Goal: Task Accomplishment & Management: Use online tool/utility

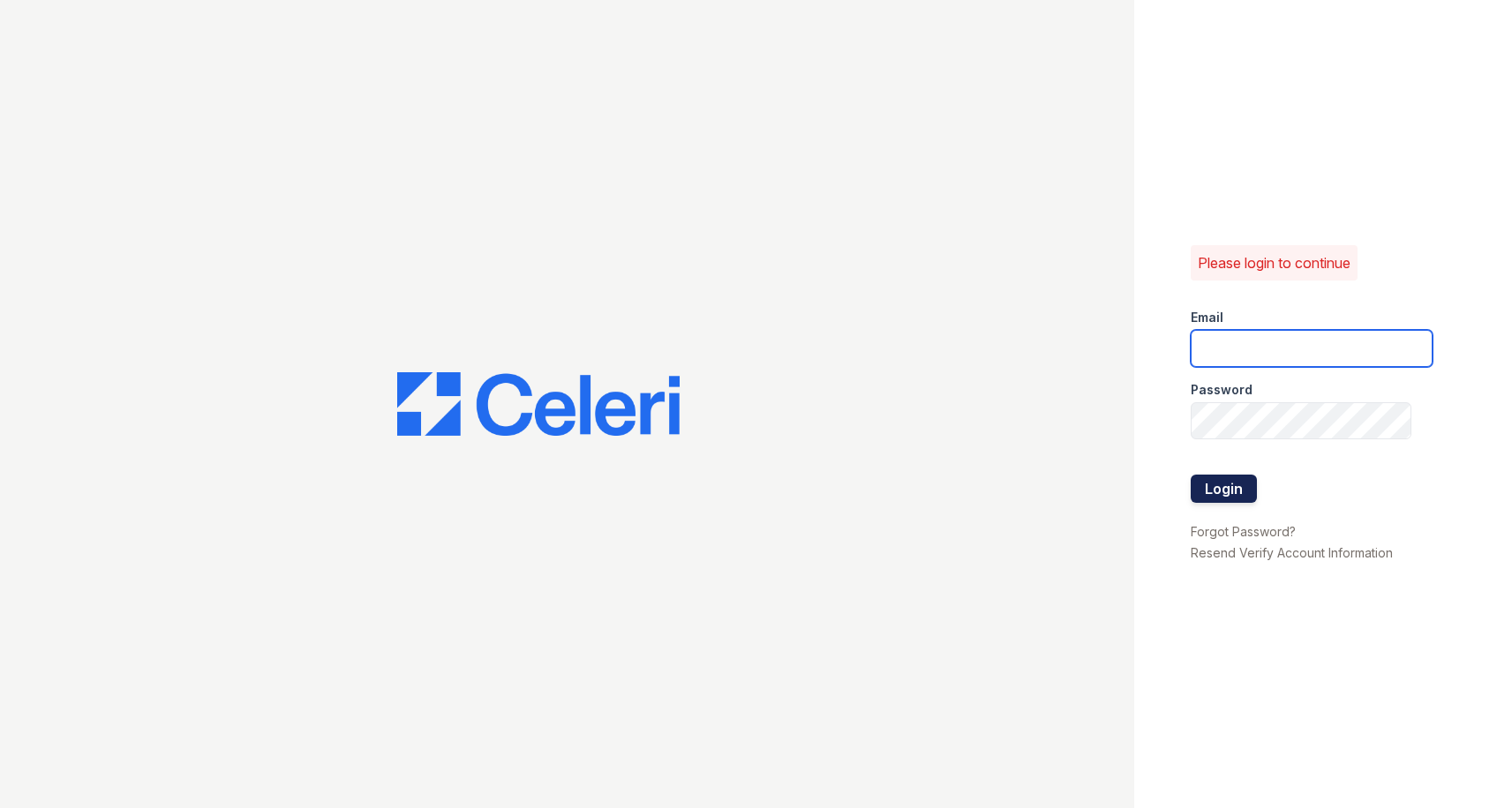
type input "[EMAIL_ADDRESS][DOMAIN_NAME]"
click at [1245, 476] on button "Login" at bounding box center [1223, 489] width 66 height 29
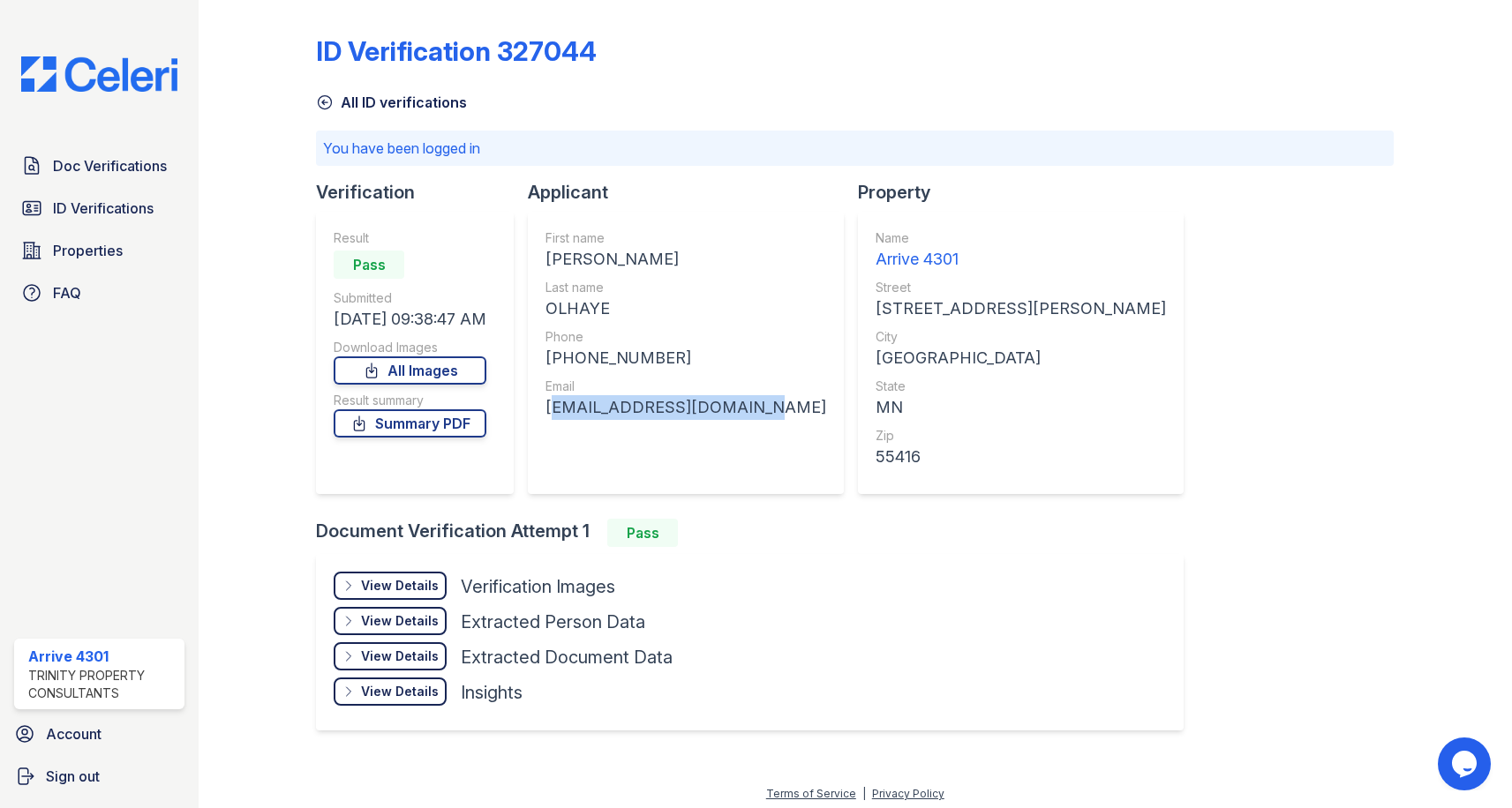
drag, startPoint x: 763, startPoint y: 404, endPoint x: 546, endPoint y: 409, distance: 217.1
click at [546, 409] on div "First name [PERSON_NAME] Last name [GEOGRAPHIC_DATA] Phone [PHONE_NUMBER] Email…" at bounding box center [686, 353] width 316 height 283
copy div "[EMAIL_ADDRESS][DOMAIN_NAME]"
